Goal: Check status: Check status

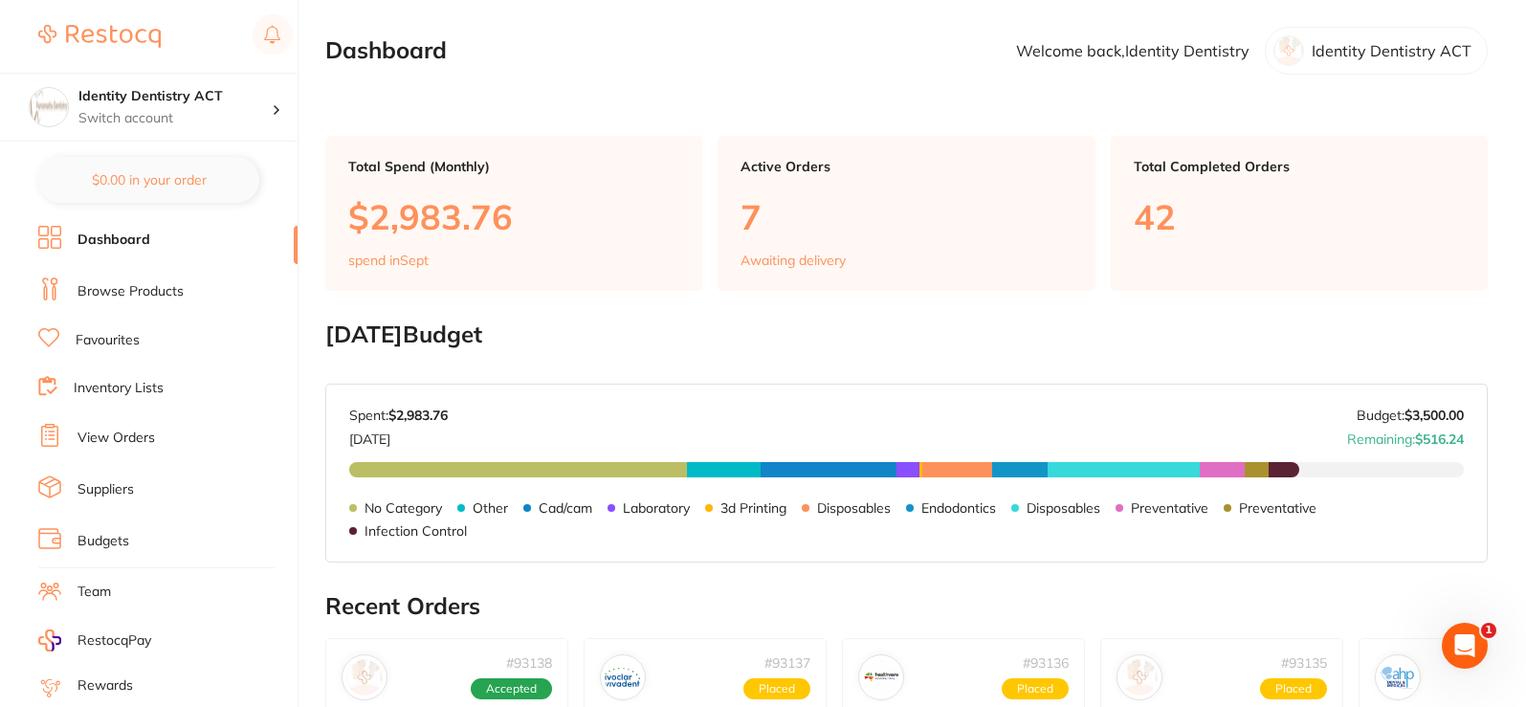
click at [133, 435] on link "View Orders" at bounding box center [117, 438] width 78 height 19
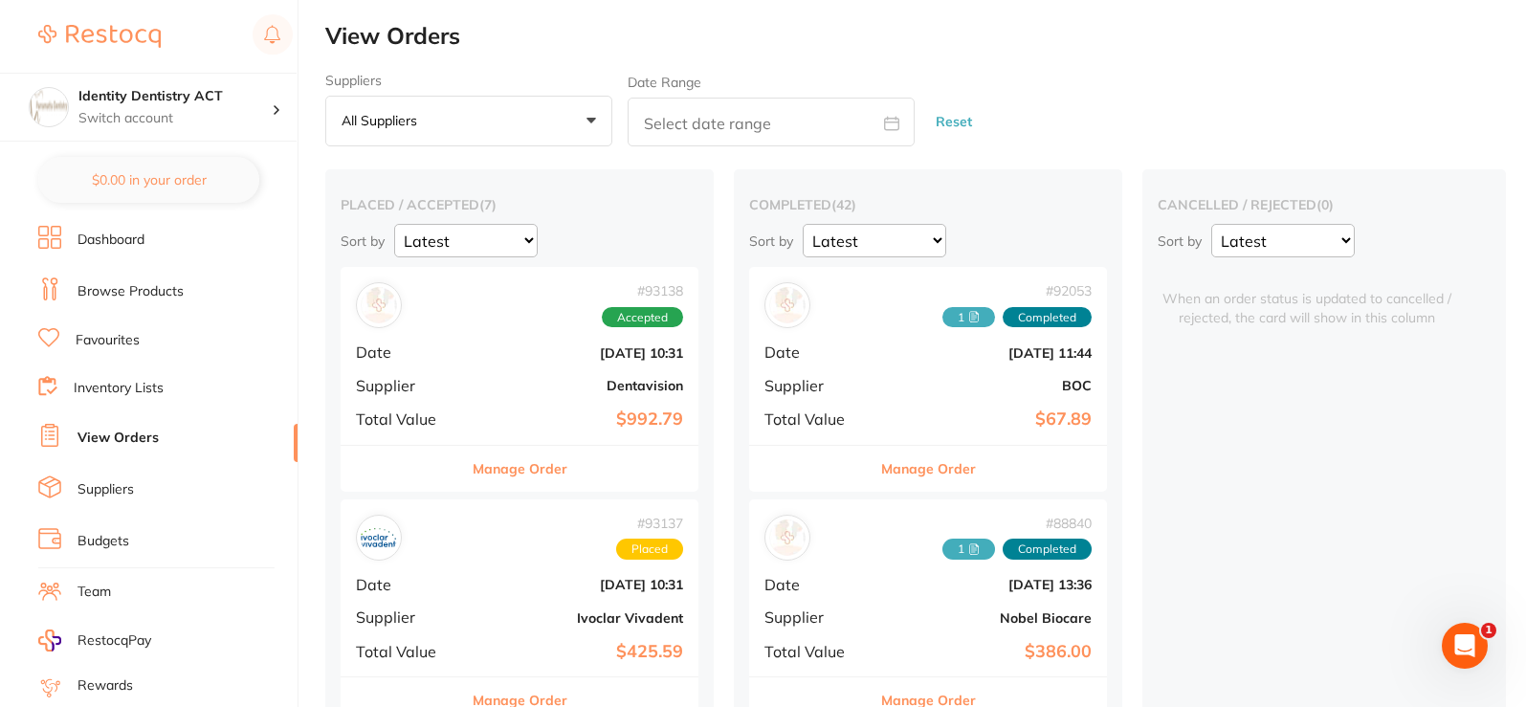
click at [596, 390] on b "Dentavision" at bounding box center [580, 385] width 208 height 15
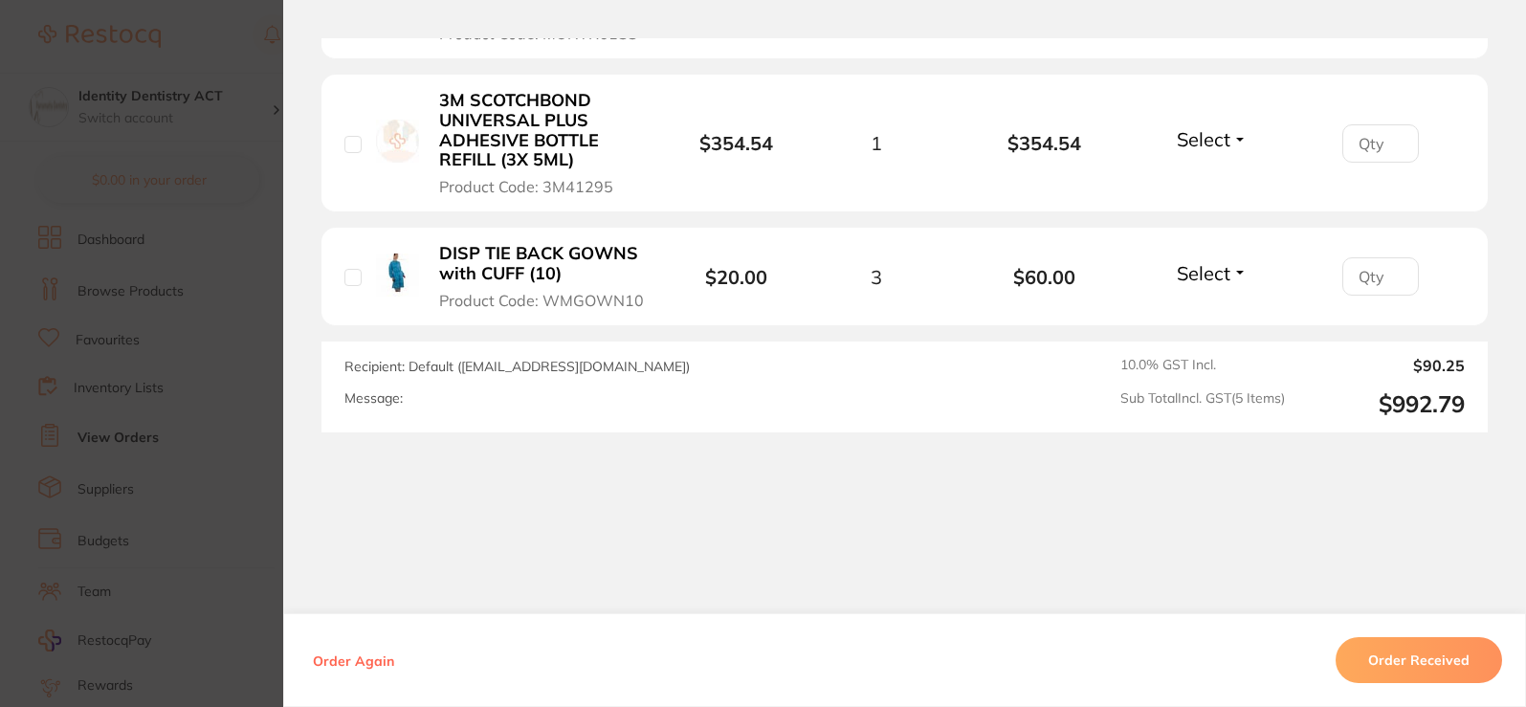
scroll to position [1028, 0]
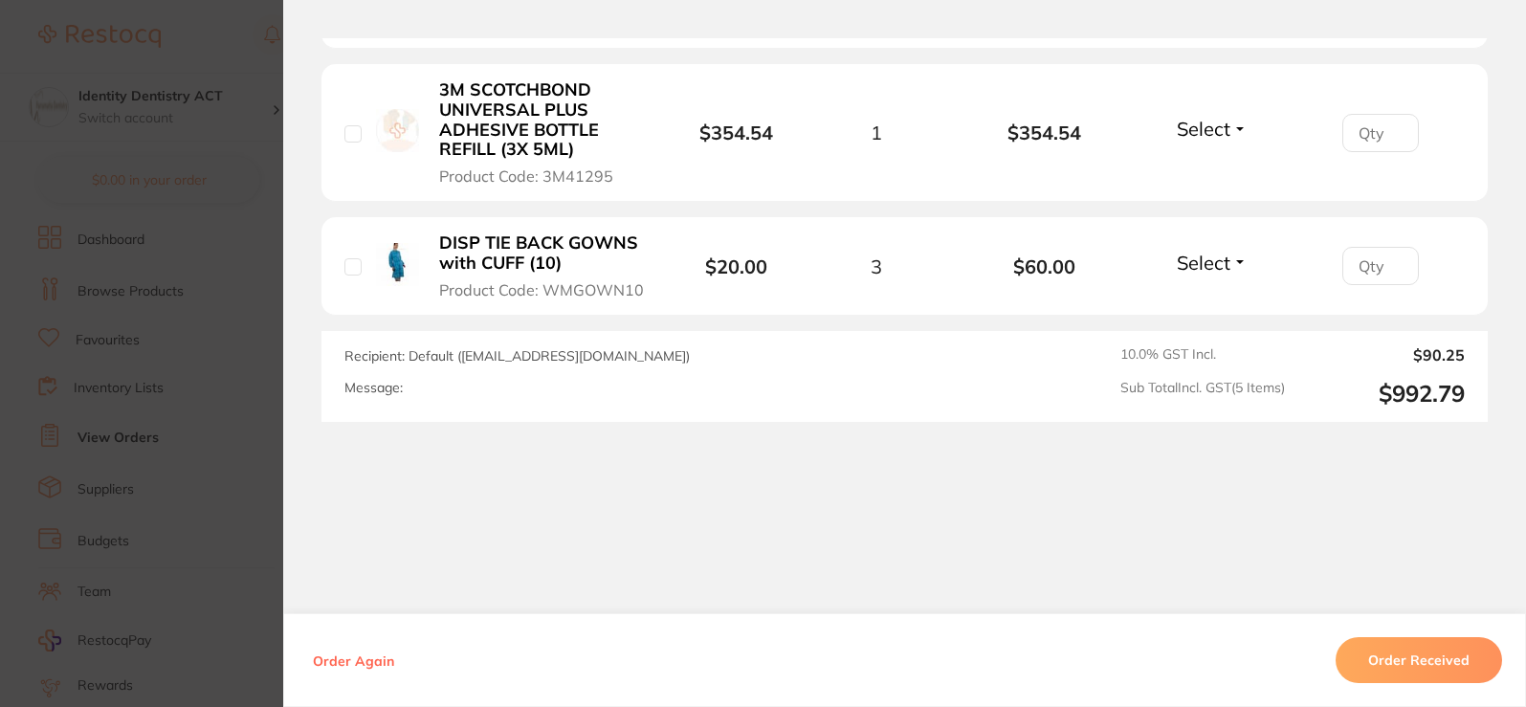
click at [1238, 254] on button "Select" at bounding box center [1212, 263] width 82 height 24
click at [1210, 336] on span "Back Order" at bounding box center [1213, 333] width 58 height 14
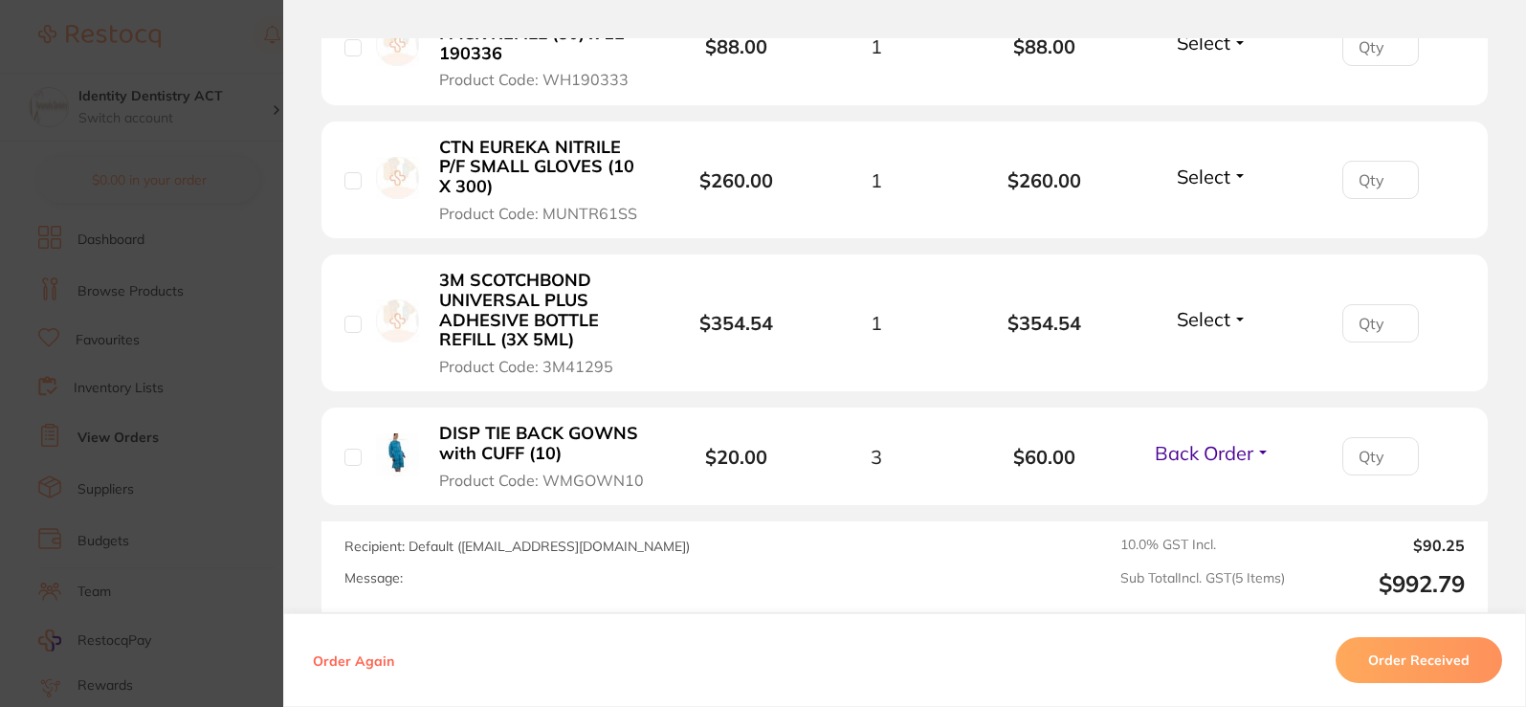
scroll to position [836, 0]
click at [1236, 314] on button "Select" at bounding box center [1212, 320] width 82 height 24
click at [1211, 394] on ul "TOKUYAMA ESTELITE BULK FILL FLOW RESTORATIVE SYRINGE A2 3g Product Code: TOK127…" at bounding box center [905, 171] width 1167 height 672
click at [1222, 326] on span "Select" at bounding box center [1204, 320] width 54 height 24
click at [1224, 393] on span "Back Order" at bounding box center [1213, 391] width 58 height 14
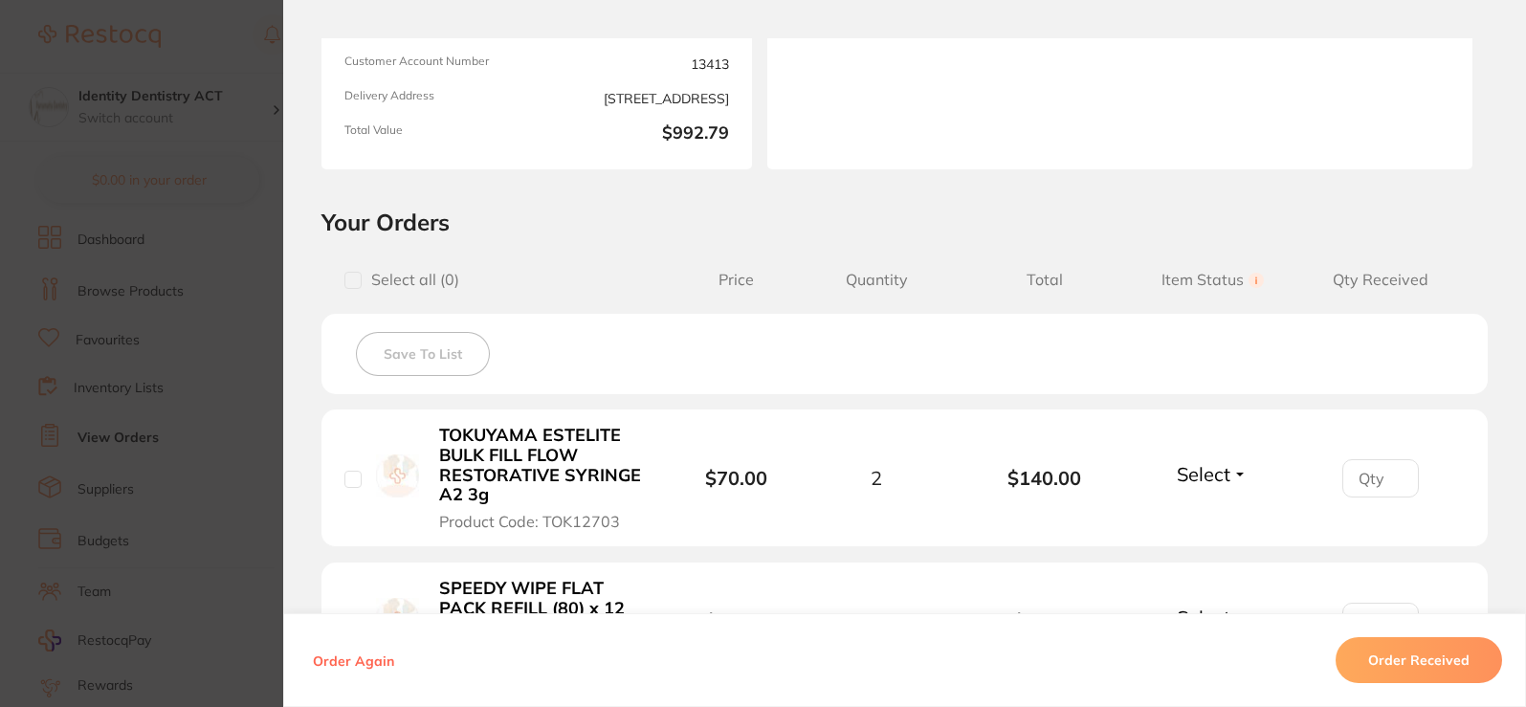
scroll to position [0, 0]
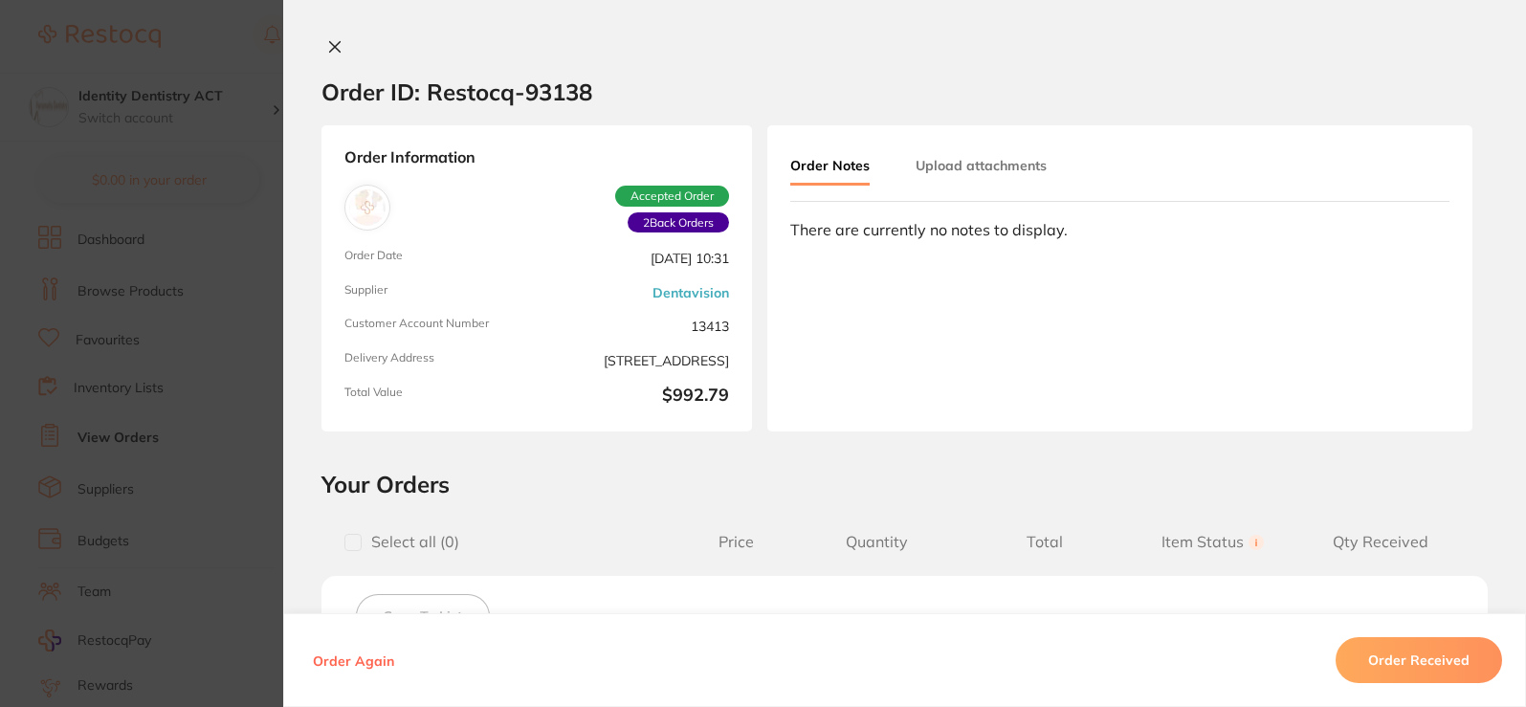
click at [337, 51] on icon at bounding box center [334, 46] width 15 height 15
